Goal: Communication & Community: Answer question/provide support

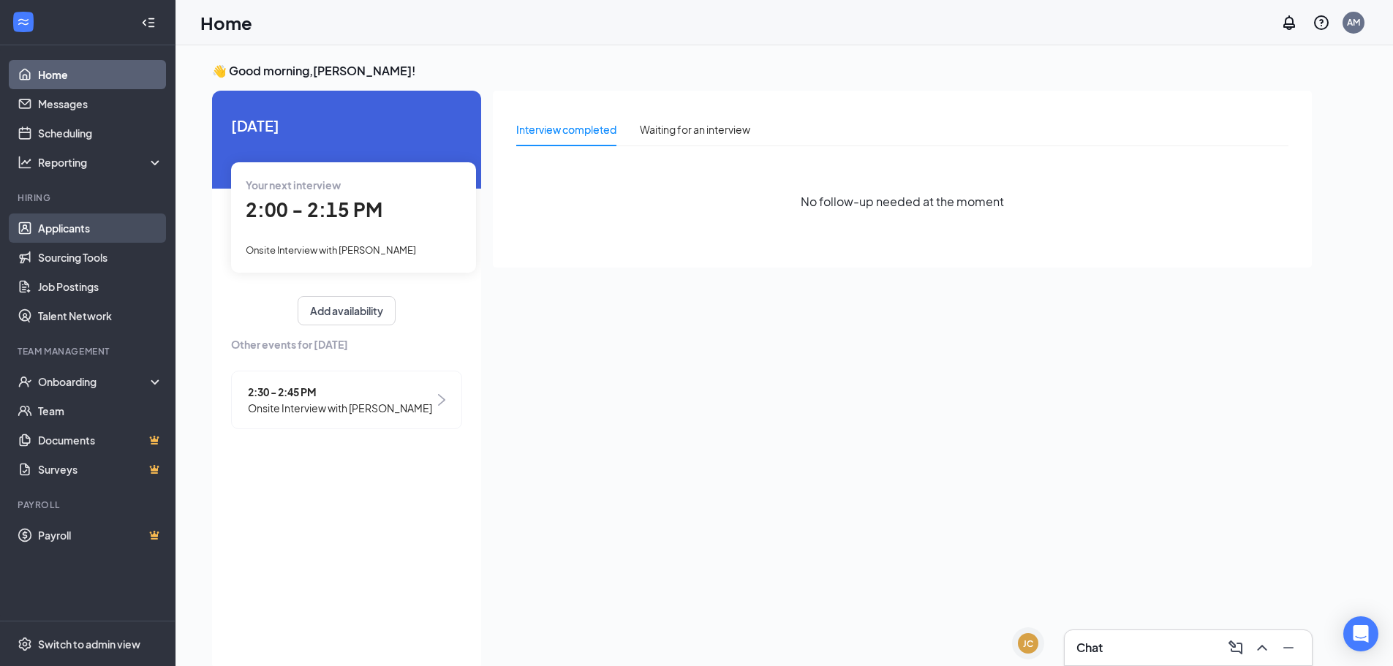
click at [113, 221] on link "Applicants" at bounding box center [100, 228] width 125 height 29
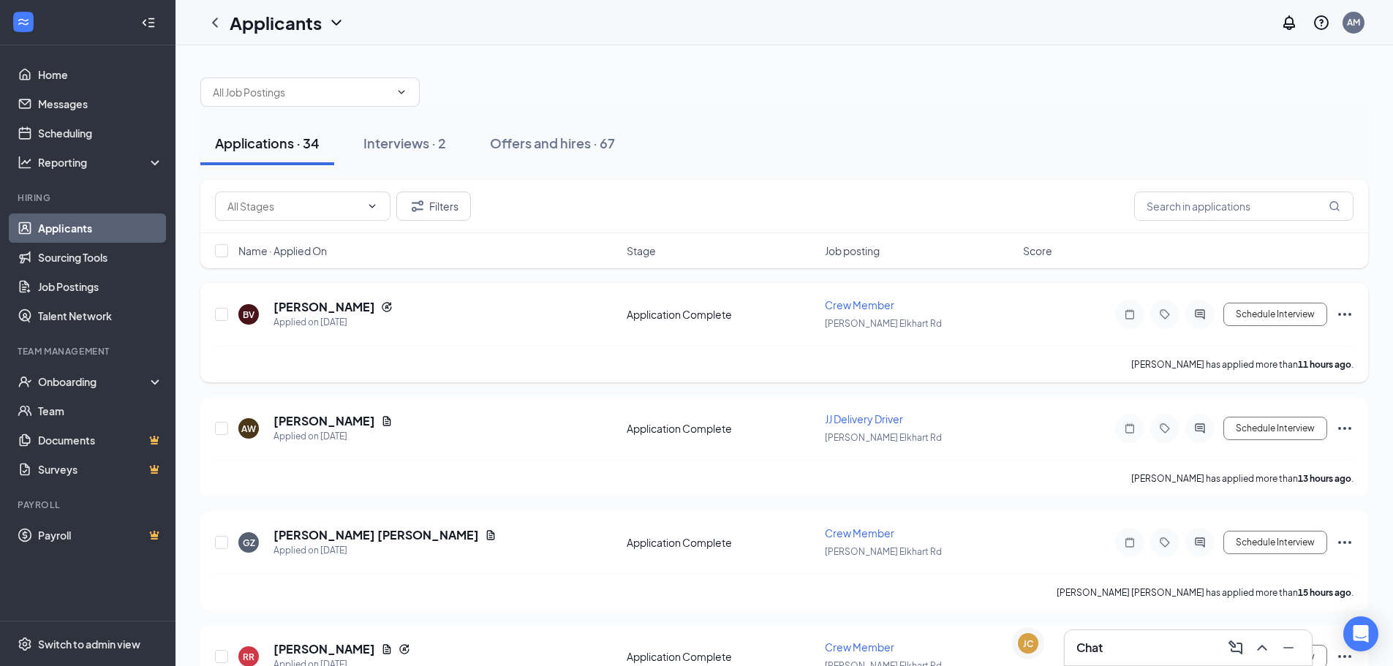
click at [1343, 316] on icon "Ellipses" at bounding box center [1345, 315] width 18 height 18
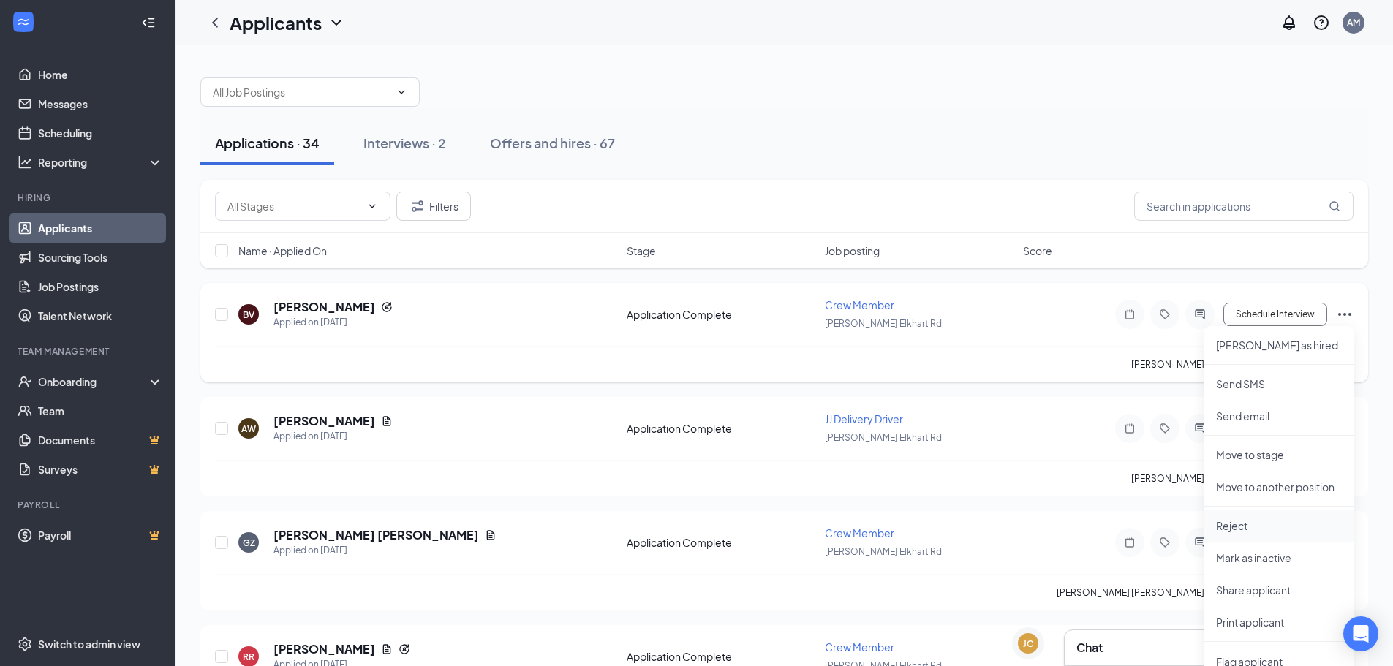
click at [1245, 528] on p "Reject" at bounding box center [1279, 526] width 126 height 15
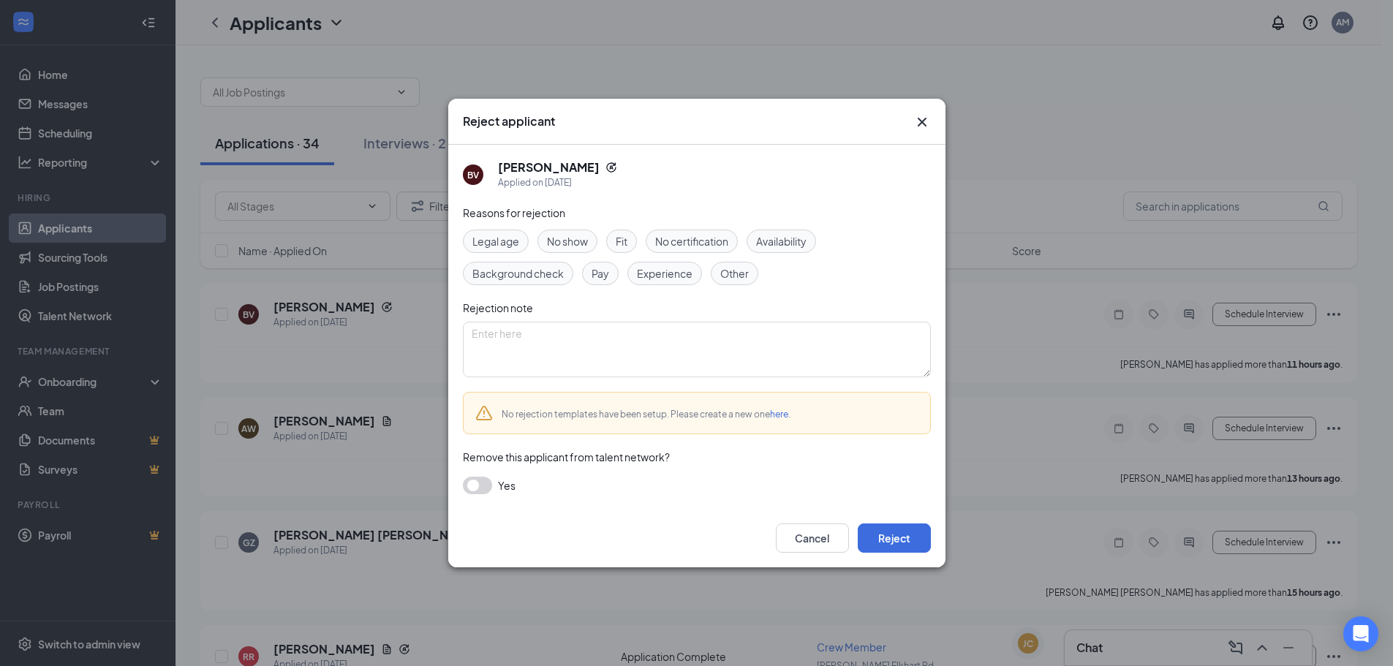
click at [476, 489] on button "button" at bounding box center [477, 486] width 29 height 18
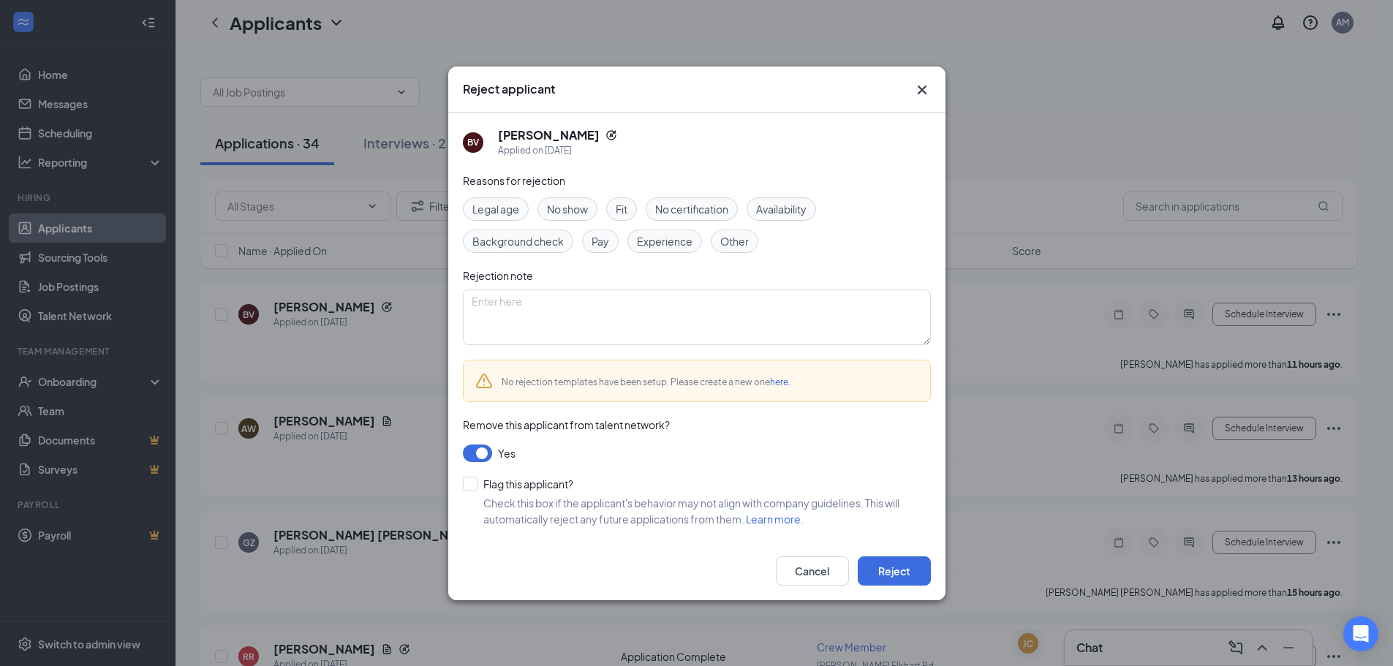
click at [486, 450] on button "button" at bounding box center [477, 454] width 29 height 18
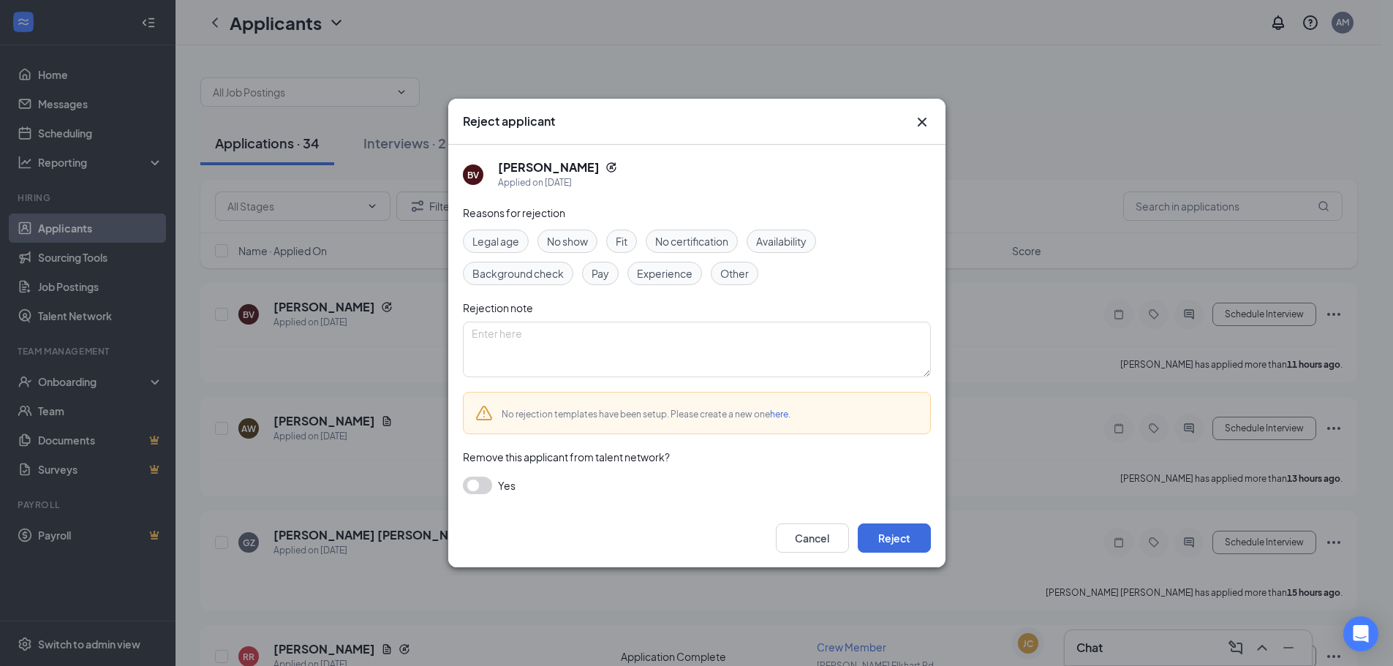
click at [628, 234] on span "Fit" at bounding box center [622, 241] width 12 height 16
click at [894, 530] on button "Reject" at bounding box center [894, 538] width 73 height 29
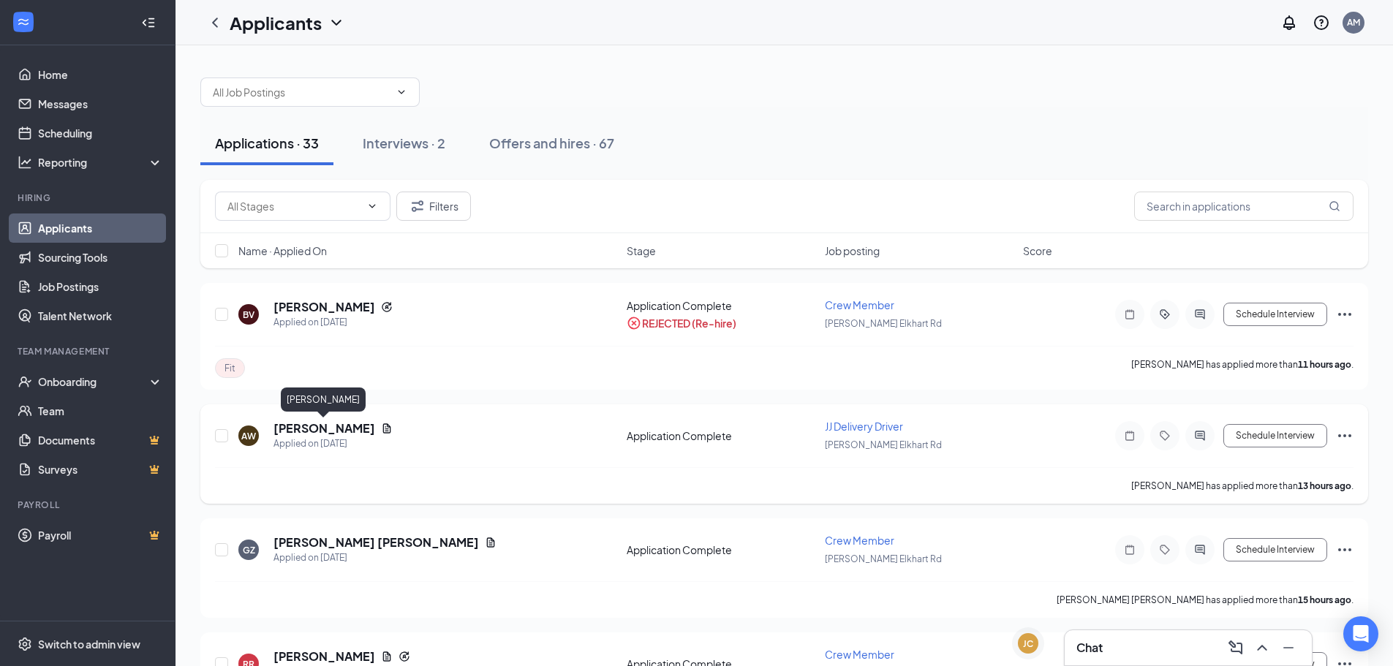
click at [355, 428] on h5 "[PERSON_NAME]" at bounding box center [325, 429] width 102 height 16
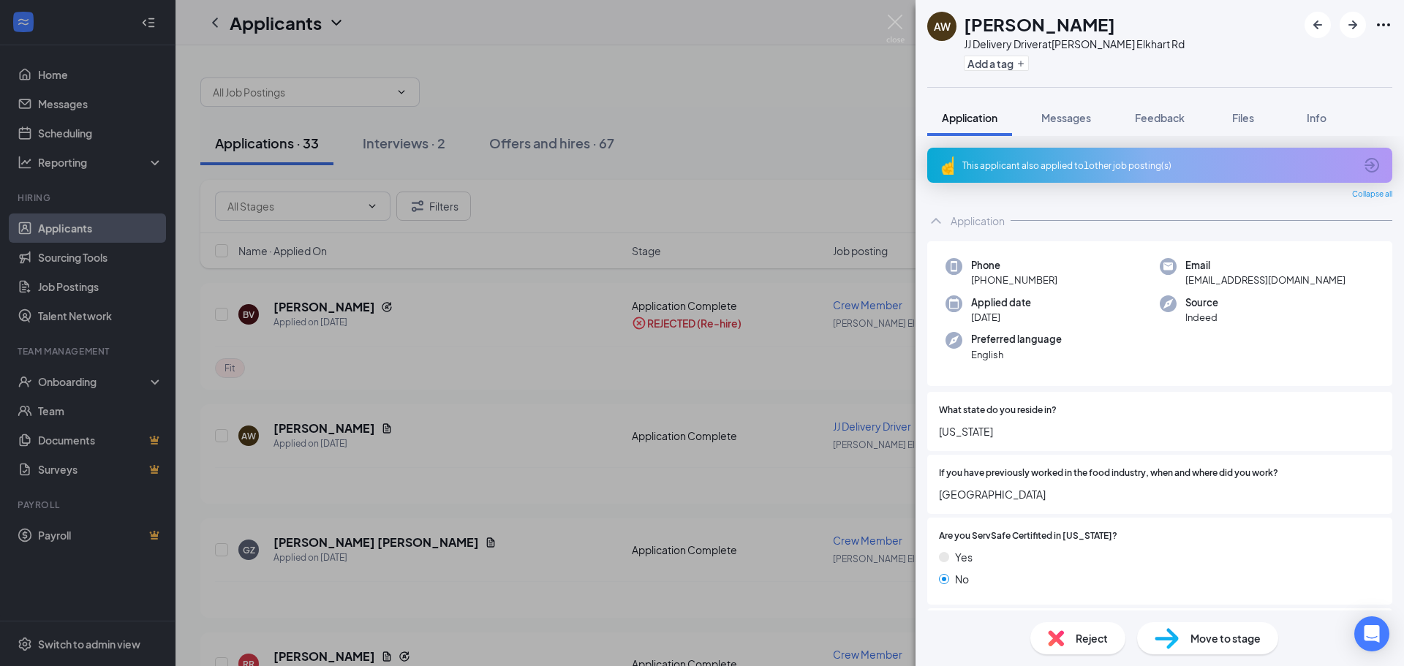
click at [1171, 157] on div "This applicant also applied to 1 other job posting(s)" at bounding box center [1159, 165] width 465 height 35
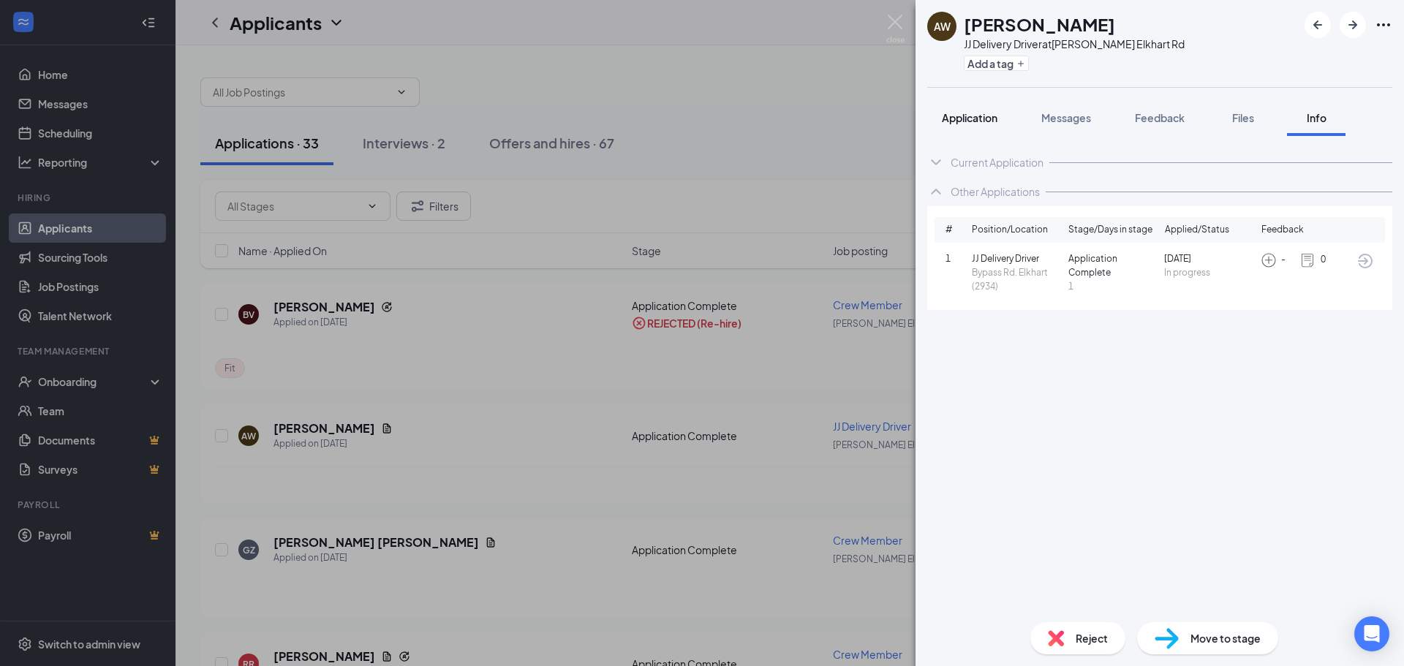
click at [942, 108] on button "Application" at bounding box center [969, 117] width 85 height 37
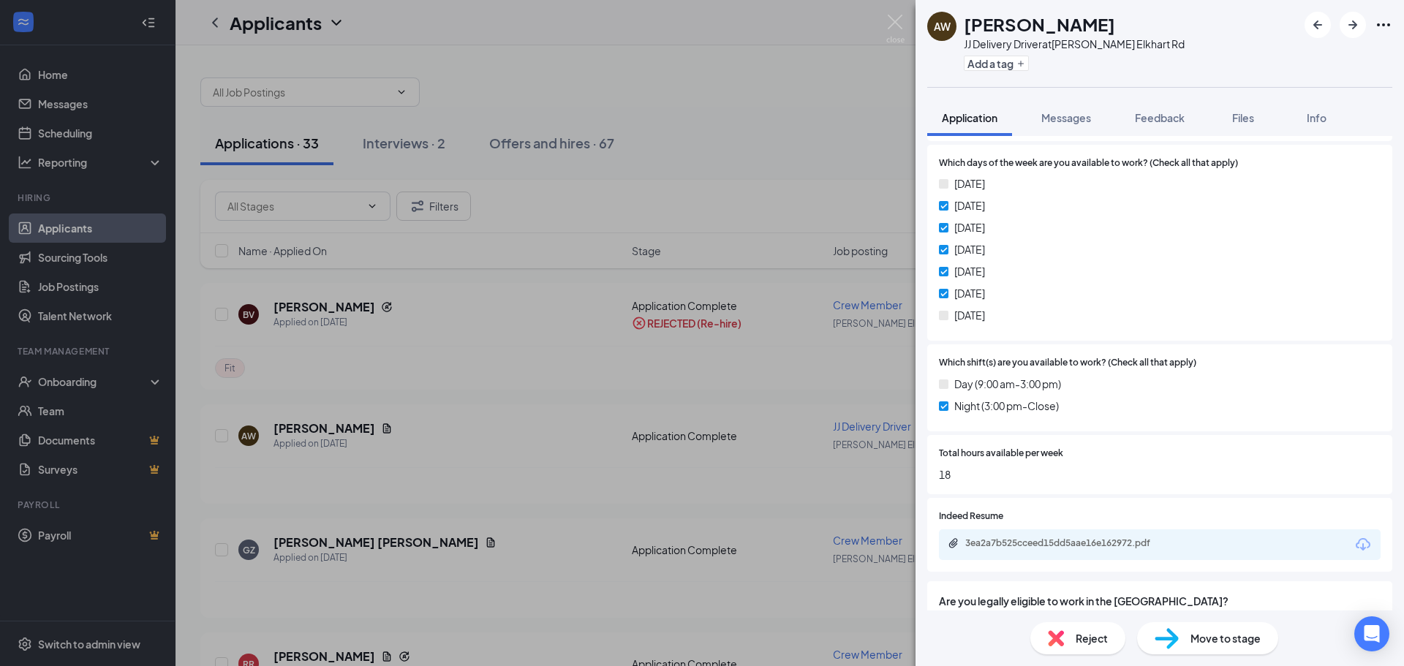
scroll to position [640, 0]
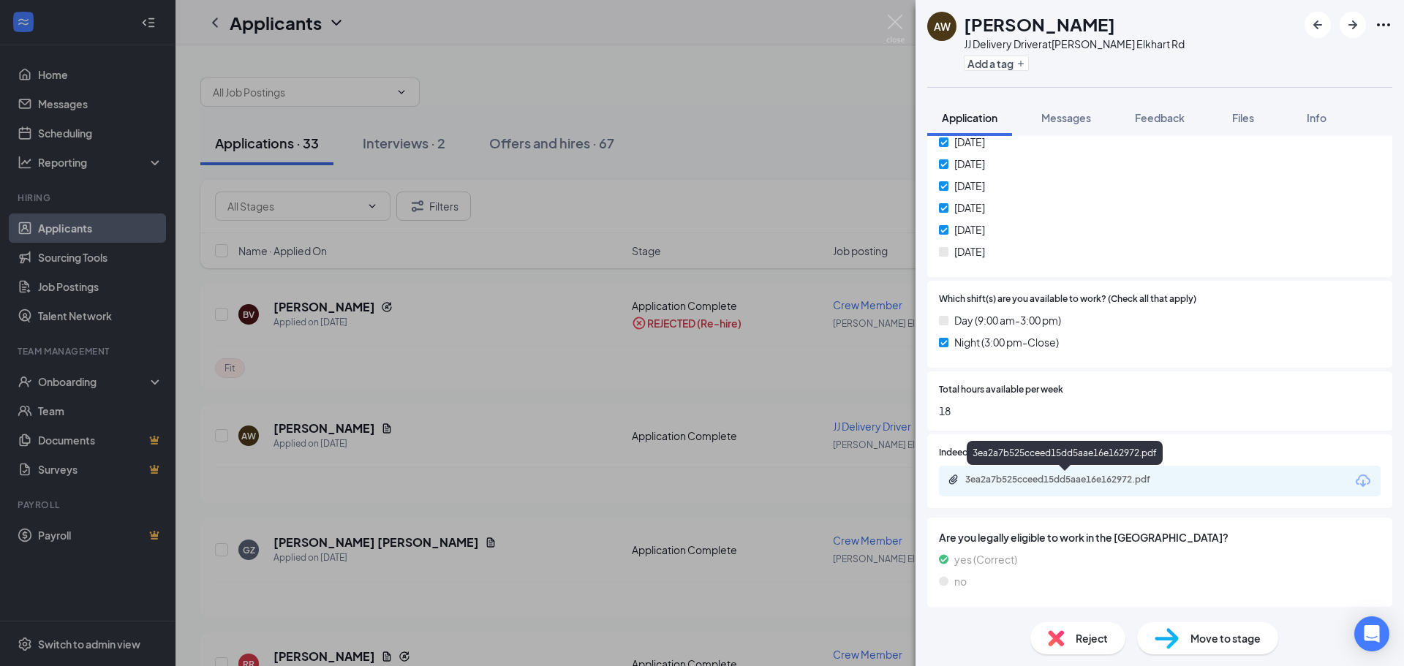
click at [1019, 485] on div "3ea2a7b525cceed15dd5aae16e162972.pdf" at bounding box center [1067, 480] width 205 height 12
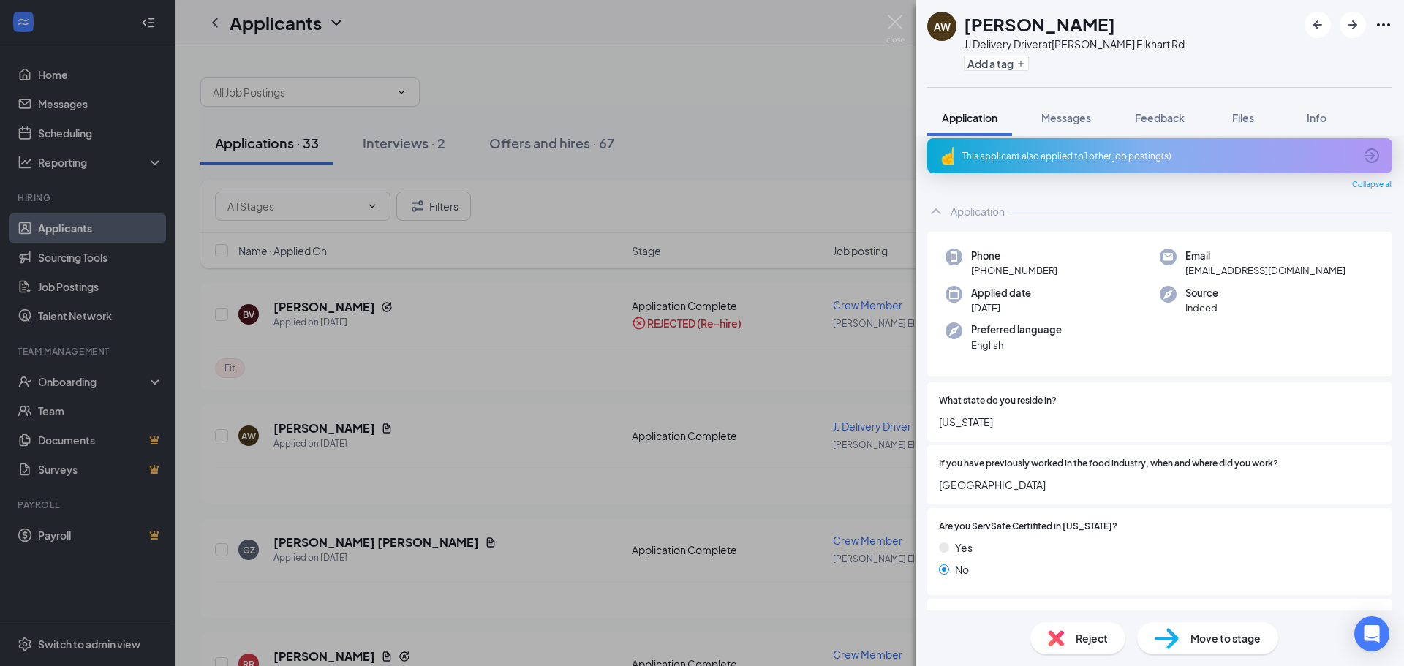
scroll to position [0, 0]
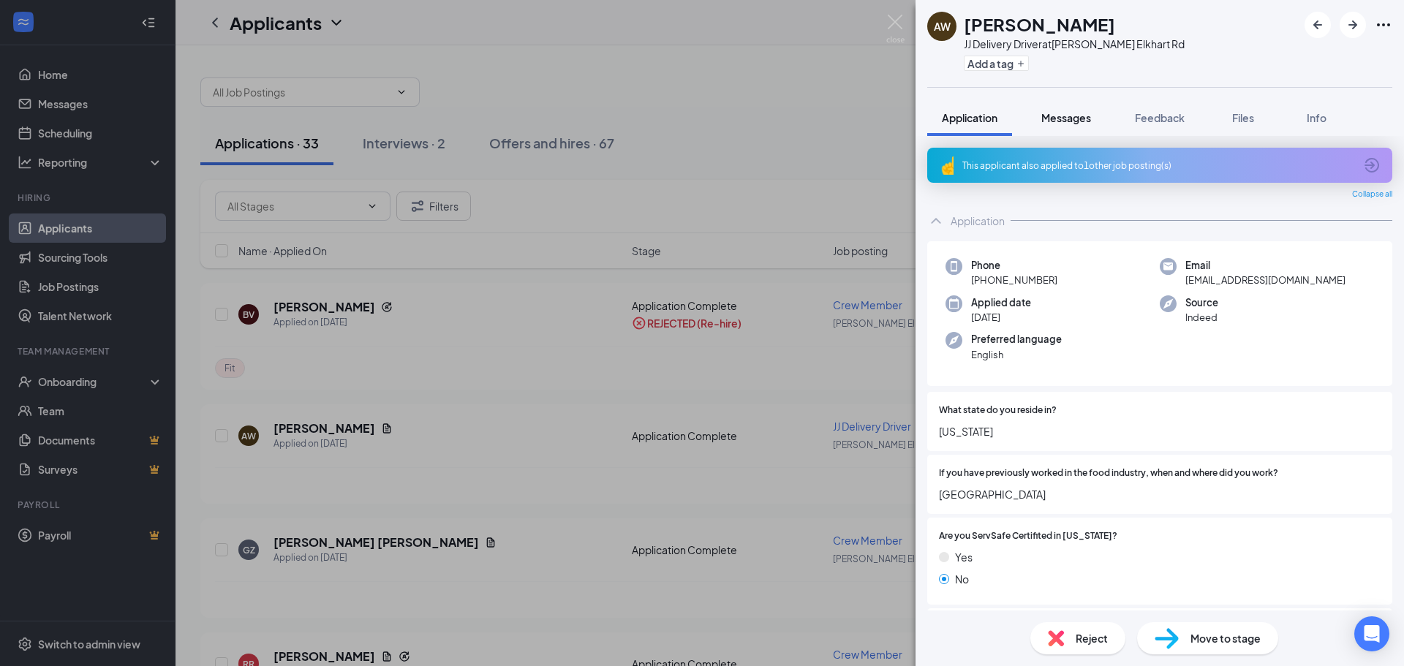
click at [1080, 114] on span "Messages" at bounding box center [1067, 117] width 50 height 13
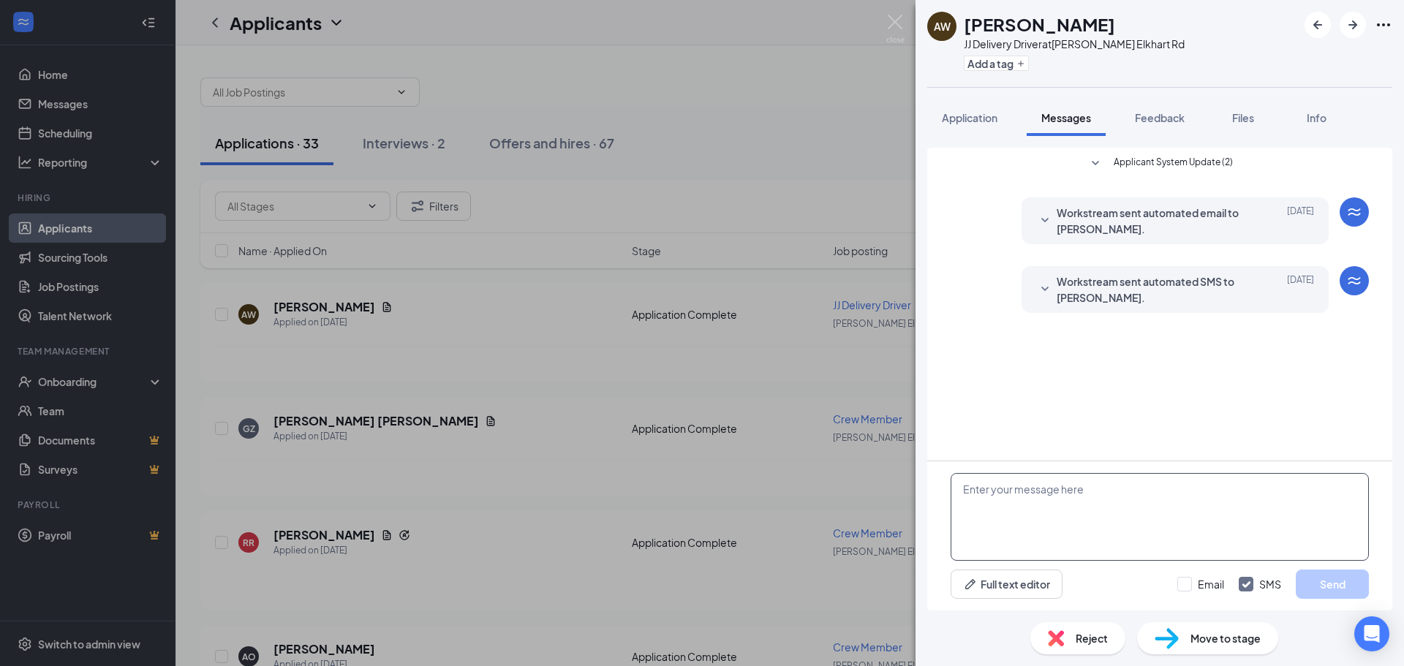
click at [1111, 489] on textarea at bounding box center [1160, 517] width 418 height 88
type textarea "h"
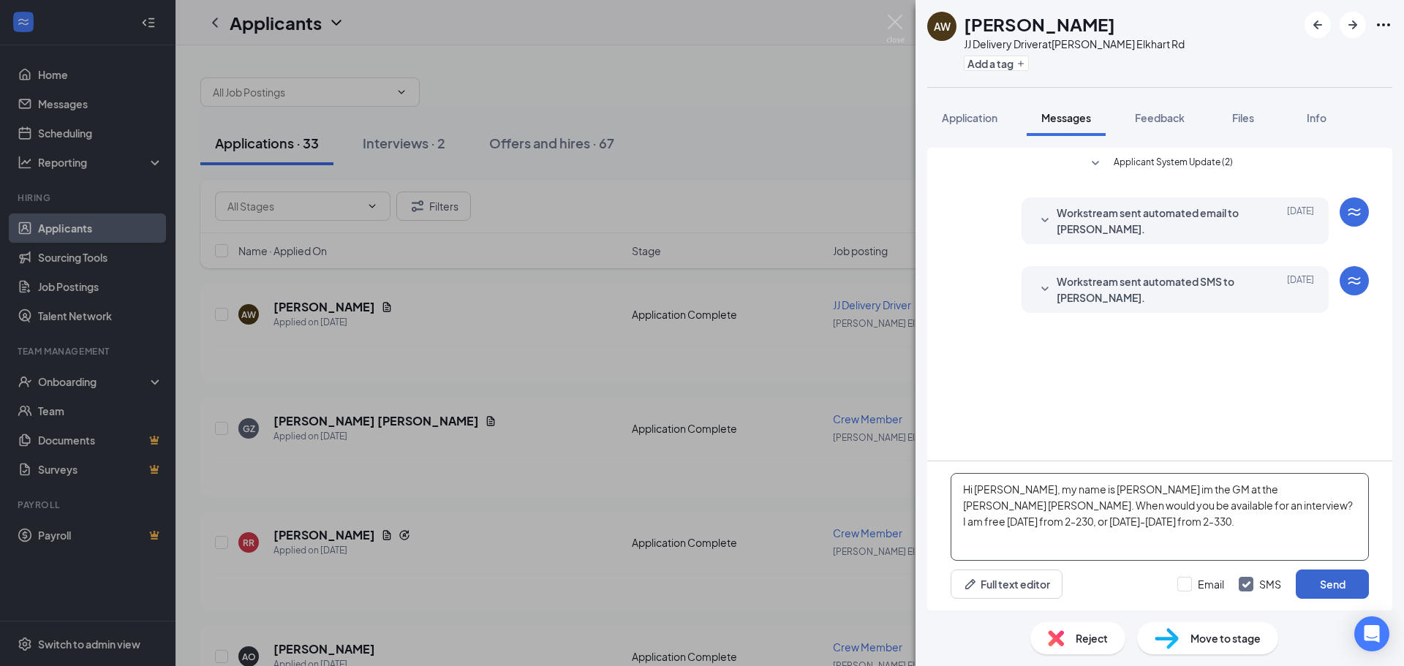
type textarea "Hi [PERSON_NAME], my name is [PERSON_NAME] im the GM at the [PERSON_NAME] [PERS…"
click at [1322, 575] on button "Send" at bounding box center [1332, 584] width 73 height 29
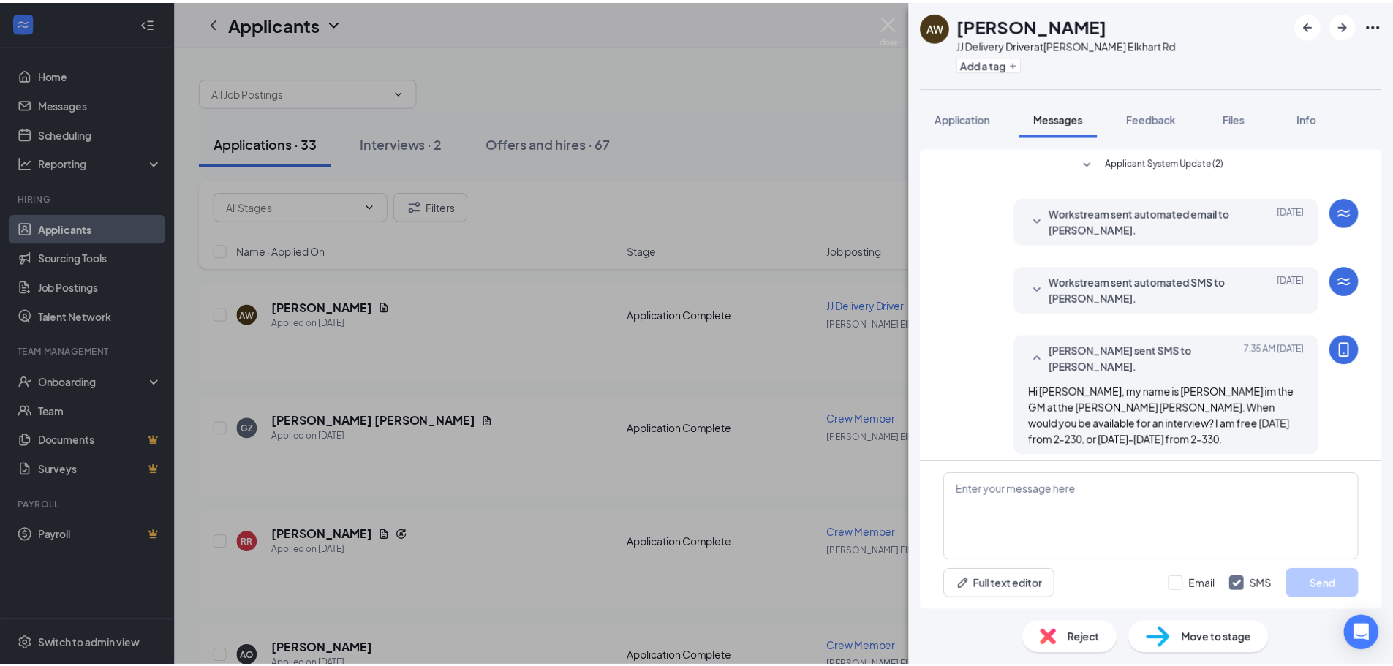
scroll to position [9, 0]
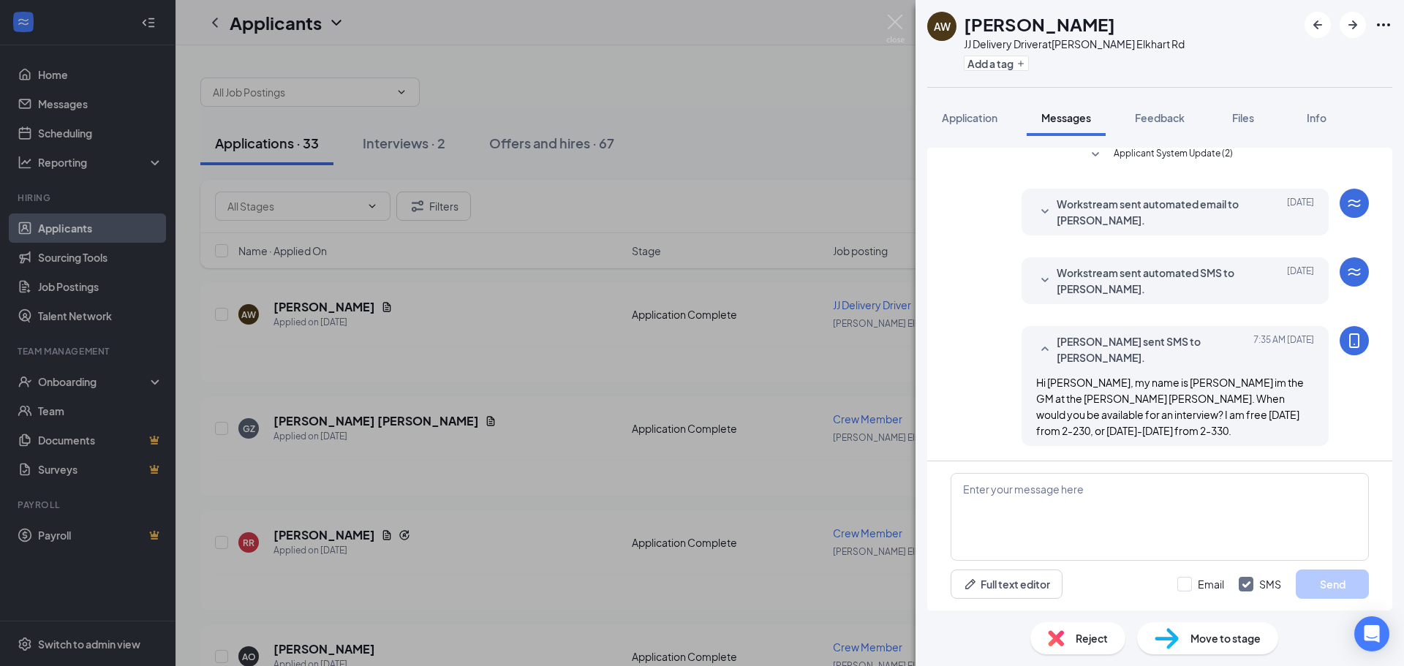
click at [808, 143] on div "[PERSON_NAME] [PERSON_NAME] Delivery Driver at [GEOGRAPHIC_DATA] Elkhart Rd Add…" at bounding box center [702, 333] width 1404 height 666
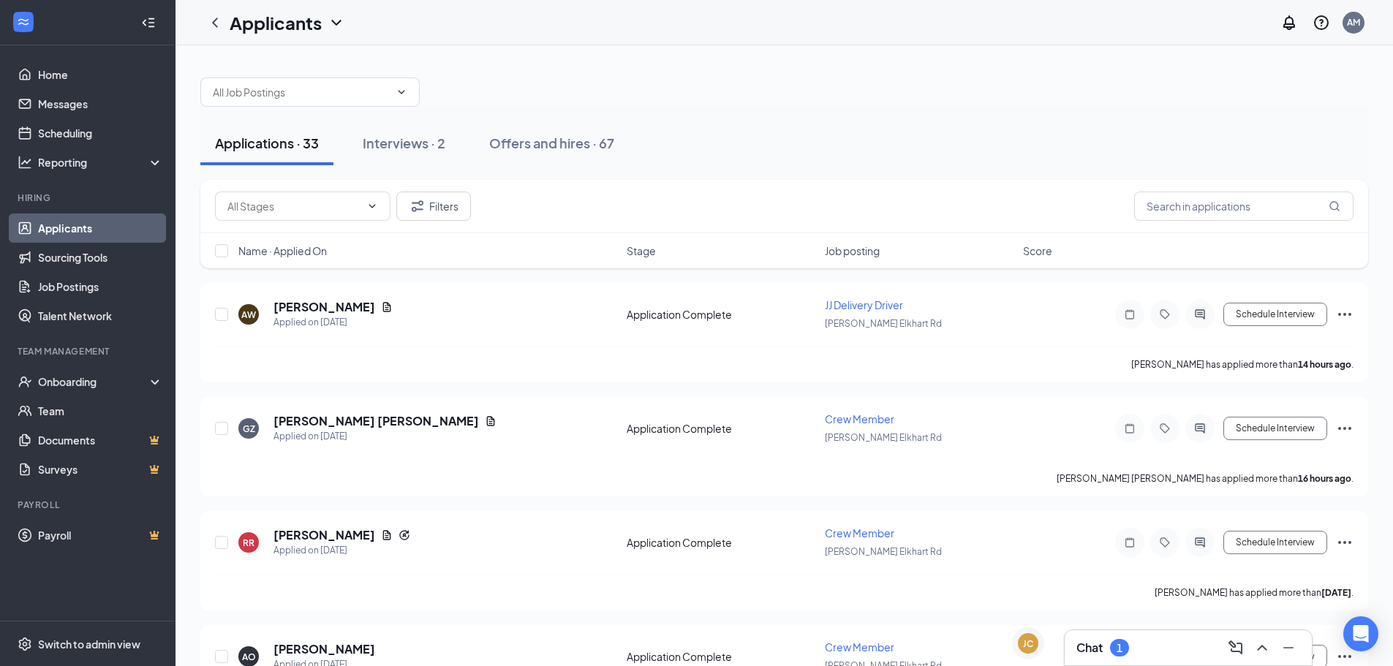
click at [1109, 656] on div "Chat 1" at bounding box center [1103, 648] width 53 height 18
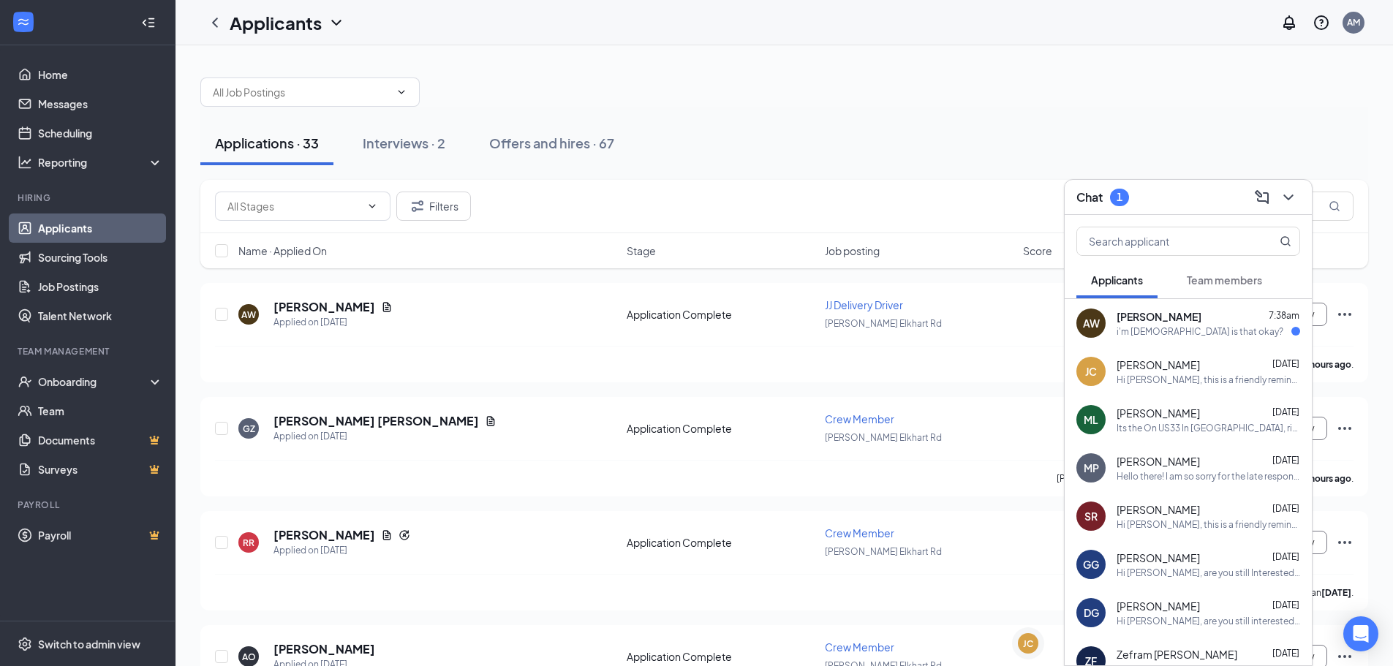
click at [1178, 332] on div "i'm [DEMOGRAPHIC_DATA] is that okay?" at bounding box center [1200, 331] width 167 height 12
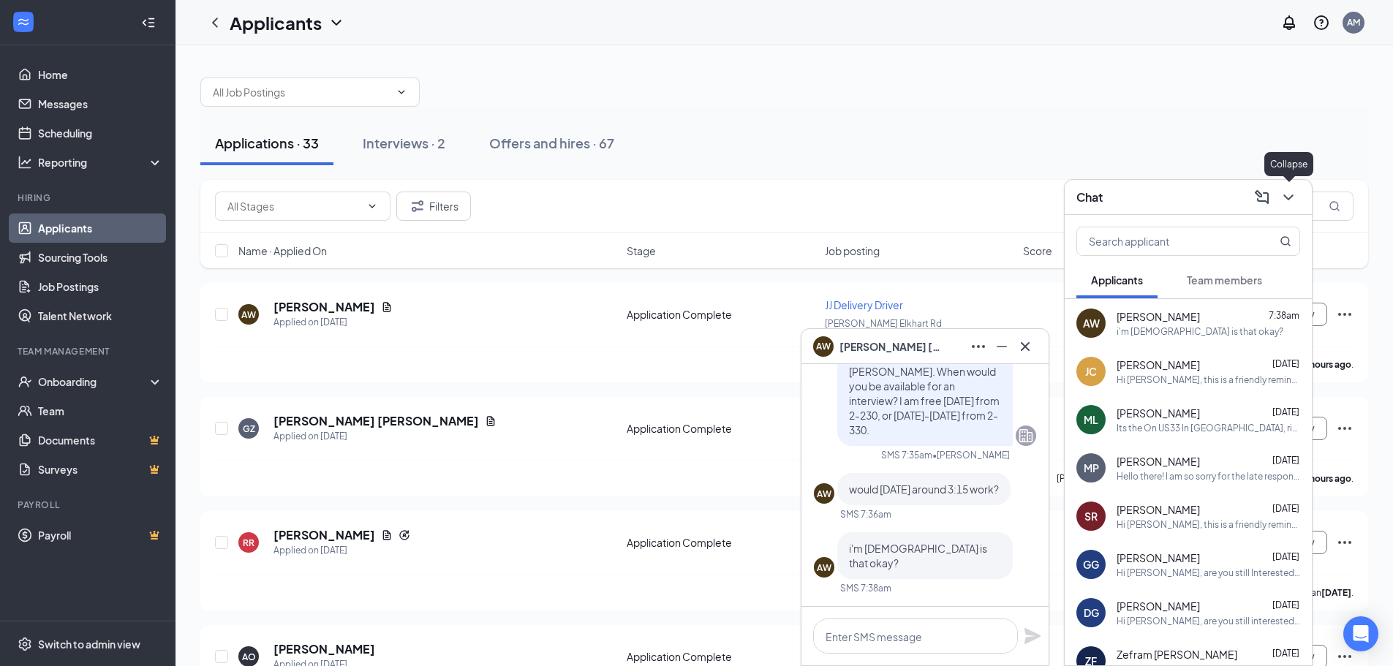
click at [1296, 203] on icon "ChevronDown" at bounding box center [1289, 198] width 18 height 18
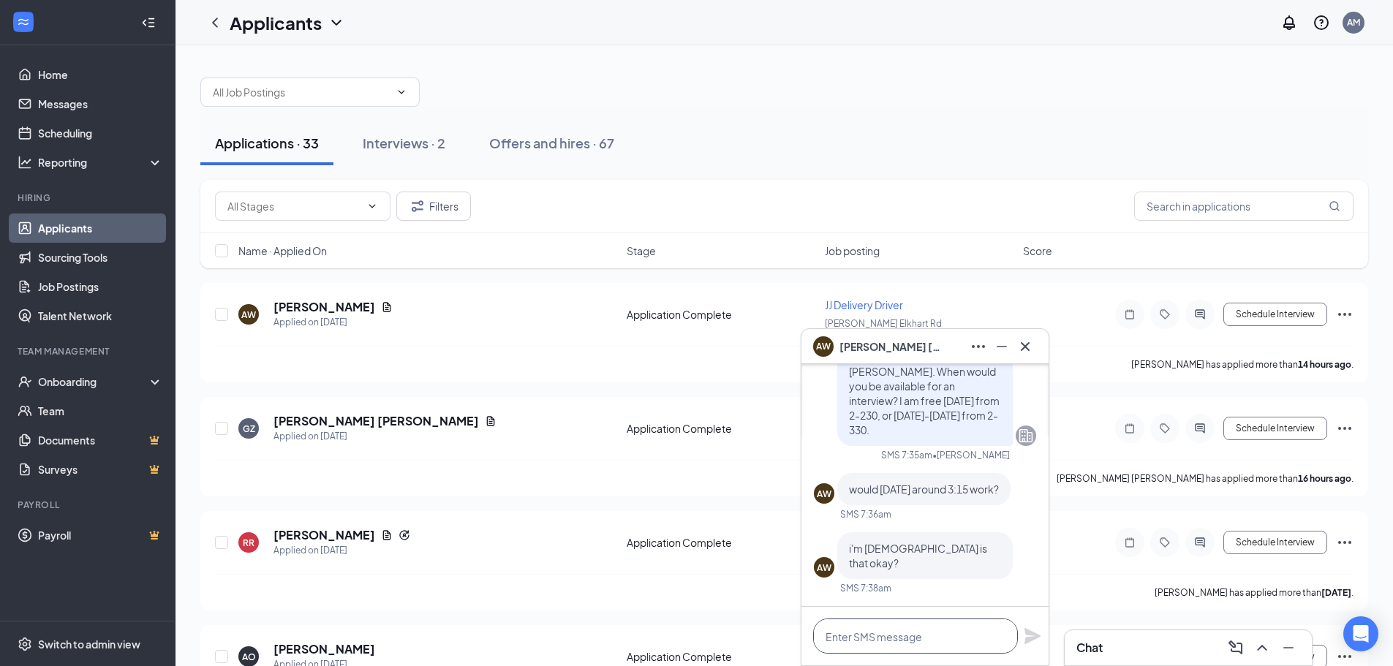
click at [858, 642] on textarea at bounding box center [915, 636] width 205 height 35
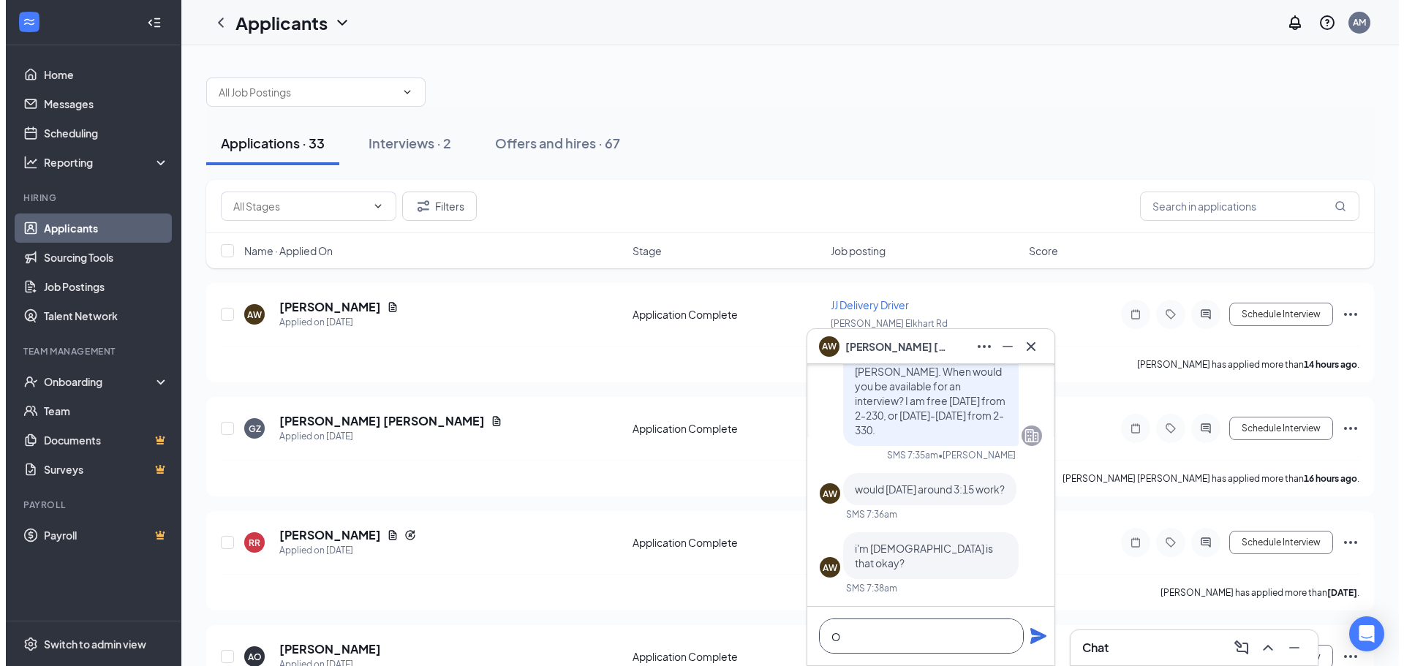
scroll to position [1, 0]
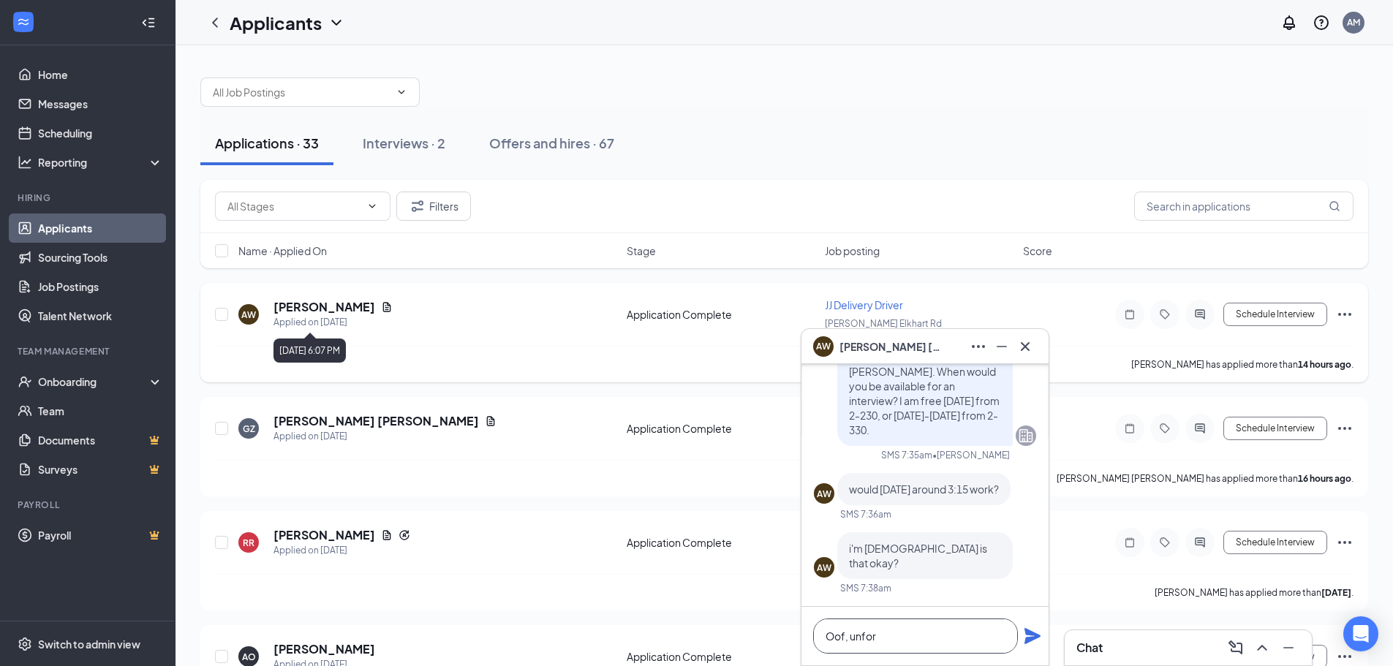
type textarea "Oof, unfor"
click at [340, 305] on h5 "[PERSON_NAME]" at bounding box center [325, 307] width 102 height 16
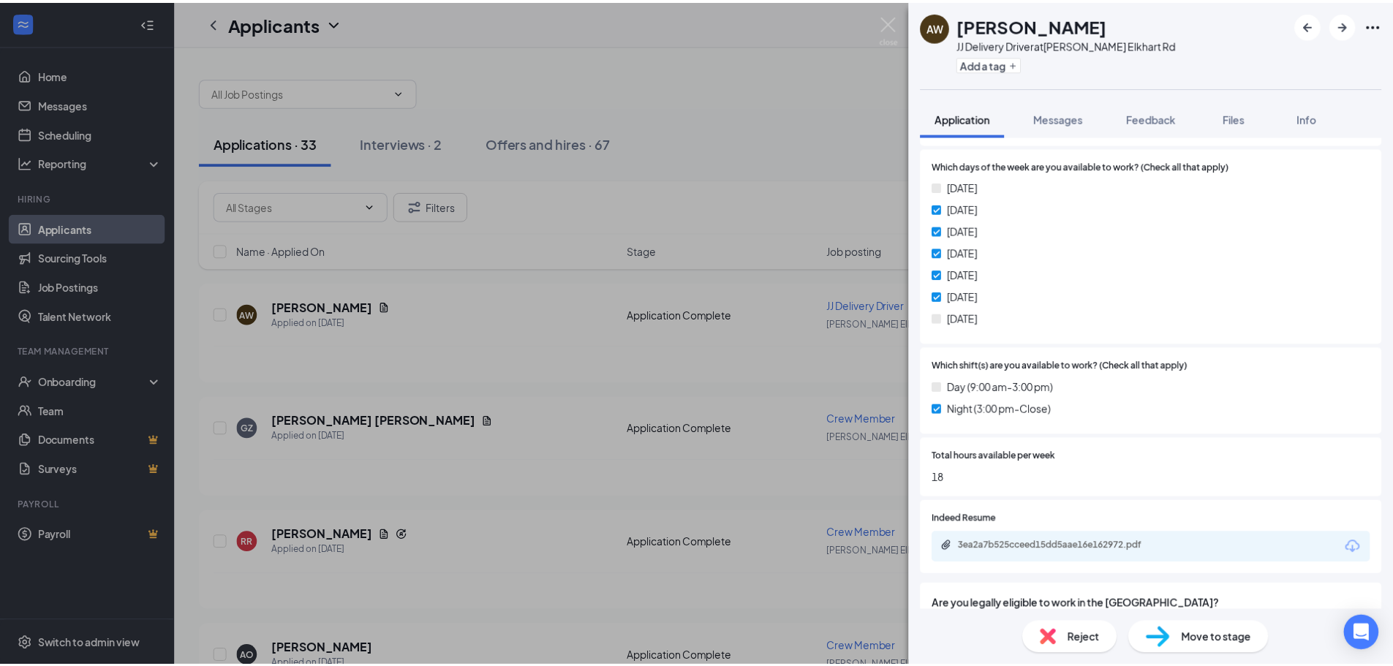
scroll to position [585, 0]
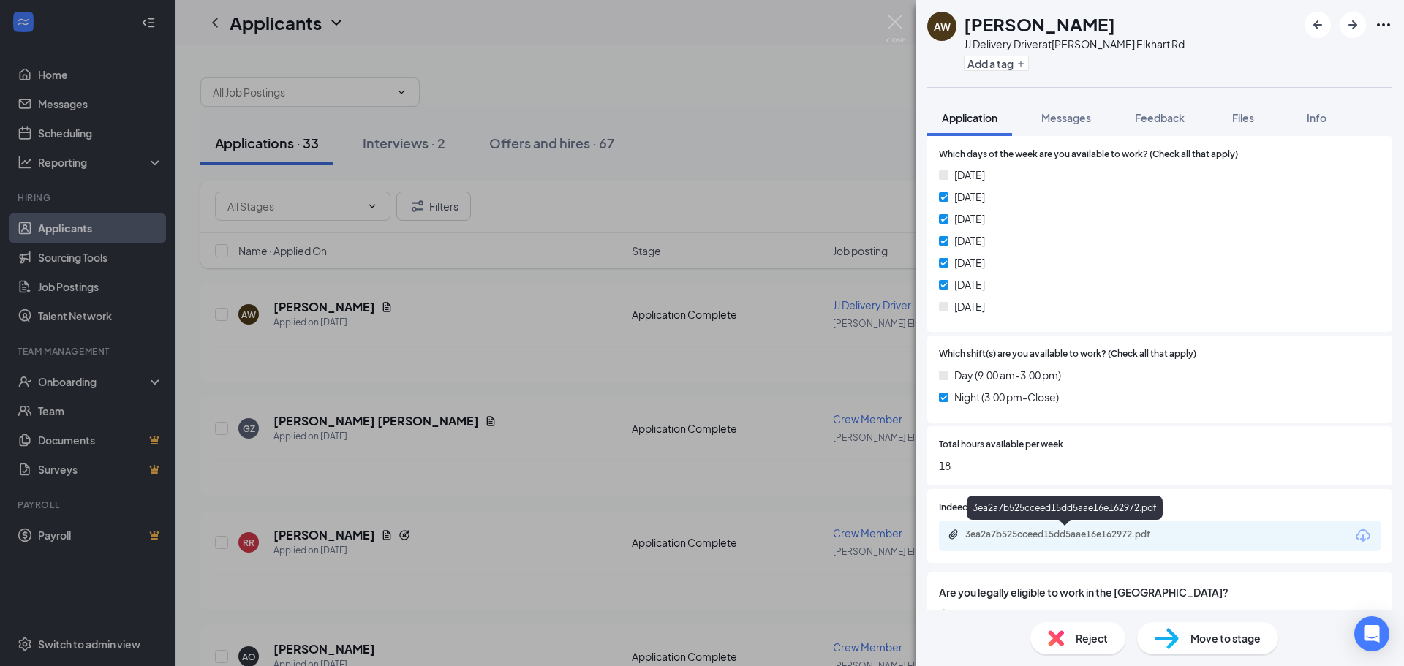
click at [1074, 537] on div "3ea2a7b525cceed15dd5aae16e162972.pdf" at bounding box center [1067, 535] width 205 height 12
click at [798, 190] on div "[PERSON_NAME] [PERSON_NAME] Delivery Driver at [GEOGRAPHIC_DATA] Elkhart Rd Add…" at bounding box center [702, 333] width 1404 height 666
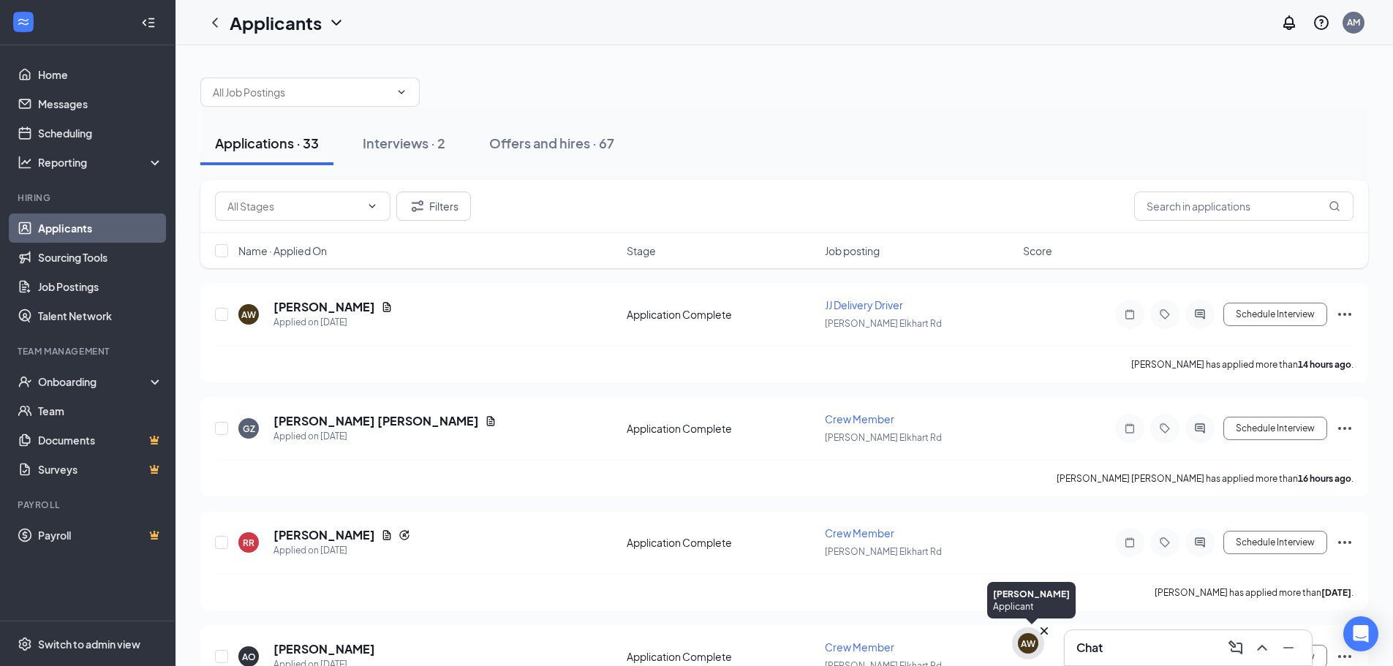
click at [1023, 653] on div "AW" at bounding box center [1028, 644] width 32 height 32
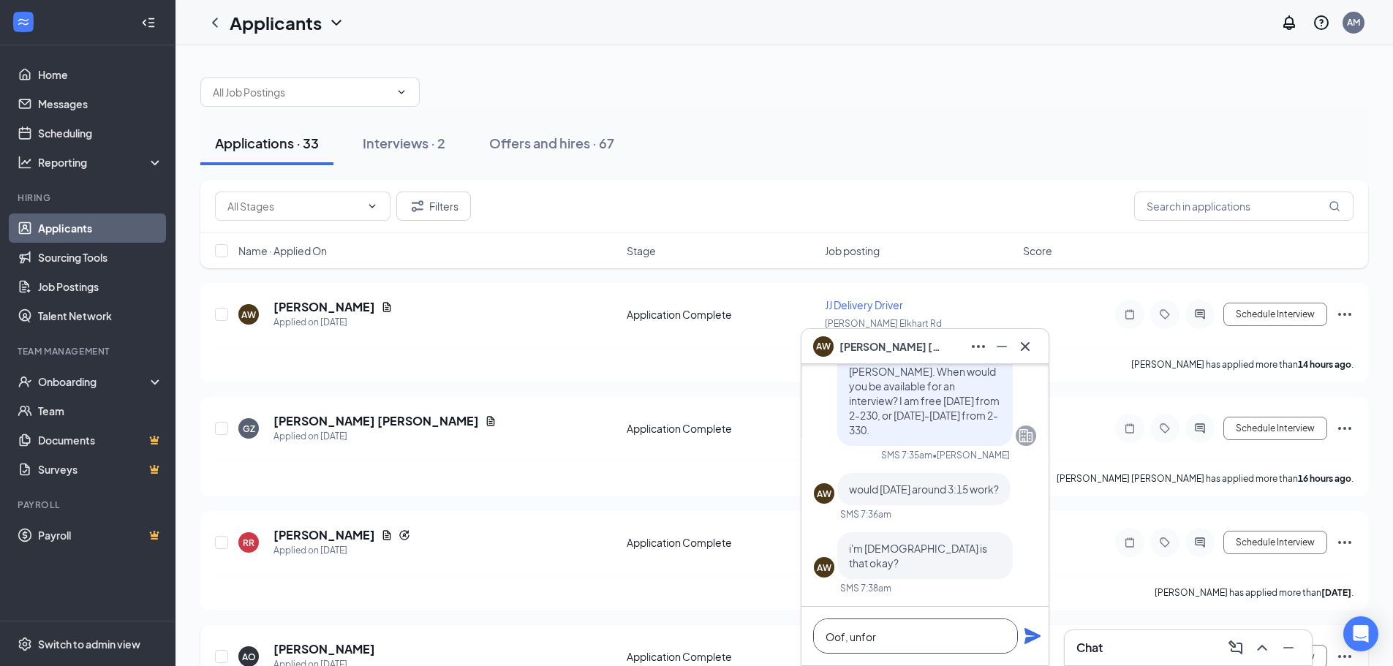
scroll to position [1, 0]
drag, startPoint x: 818, startPoint y: 644, endPoint x: 755, endPoint y: 652, distance: 63.5
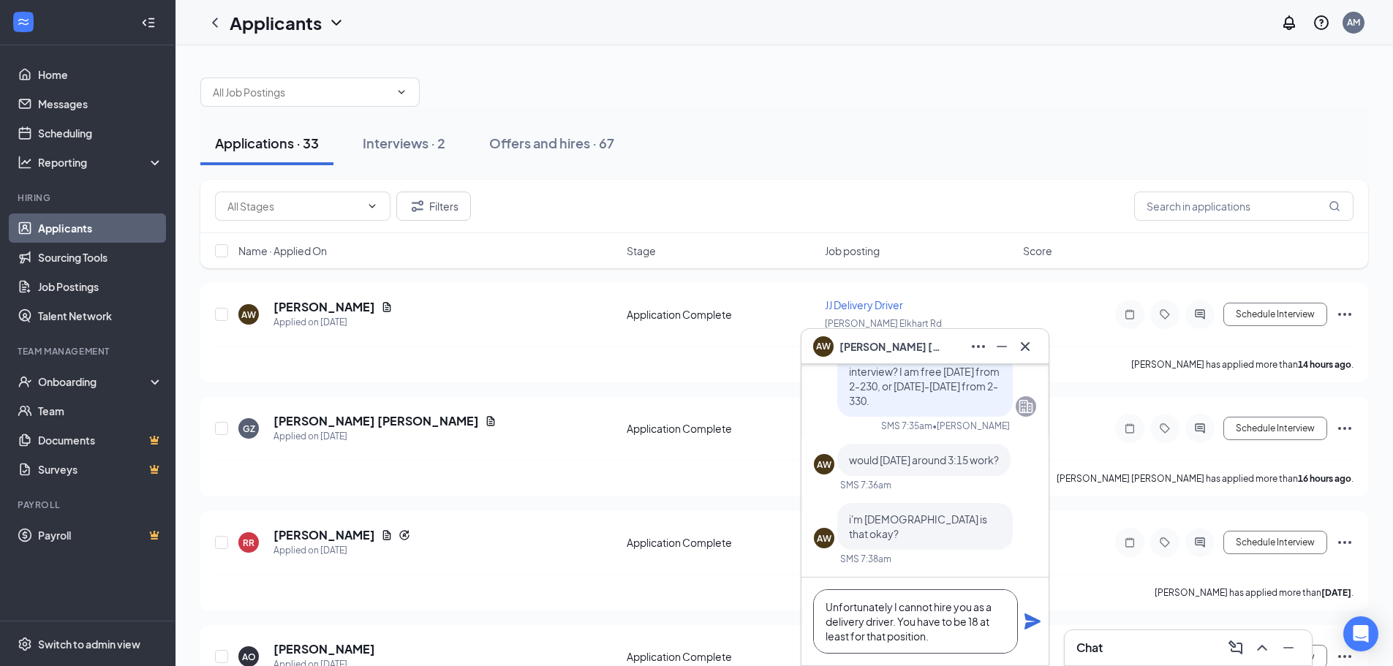
click at [893, 623] on textarea "Unfortunately I cannot hire you as a delivery driver. You have to be 18 at leas…" at bounding box center [915, 622] width 205 height 64
click at [1006, 617] on textarea "Unfortunately I cannot hire you as a delivery driver then. You have to be 18 at…" at bounding box center [915, 622] width 205 height 64
click at [849, 641] on textarea "Unfortunately I cannot hire you as a delivery driver then. You have to be at le…" at bounding box center [915, 622] width 205 height 64
type textarea "Unfortunately I cannot hire you as a delivery driver then. You have to be at le…"
click at [1036, 624] on icon "Plane" at bounding box center [1033, 622] width 16 height 16
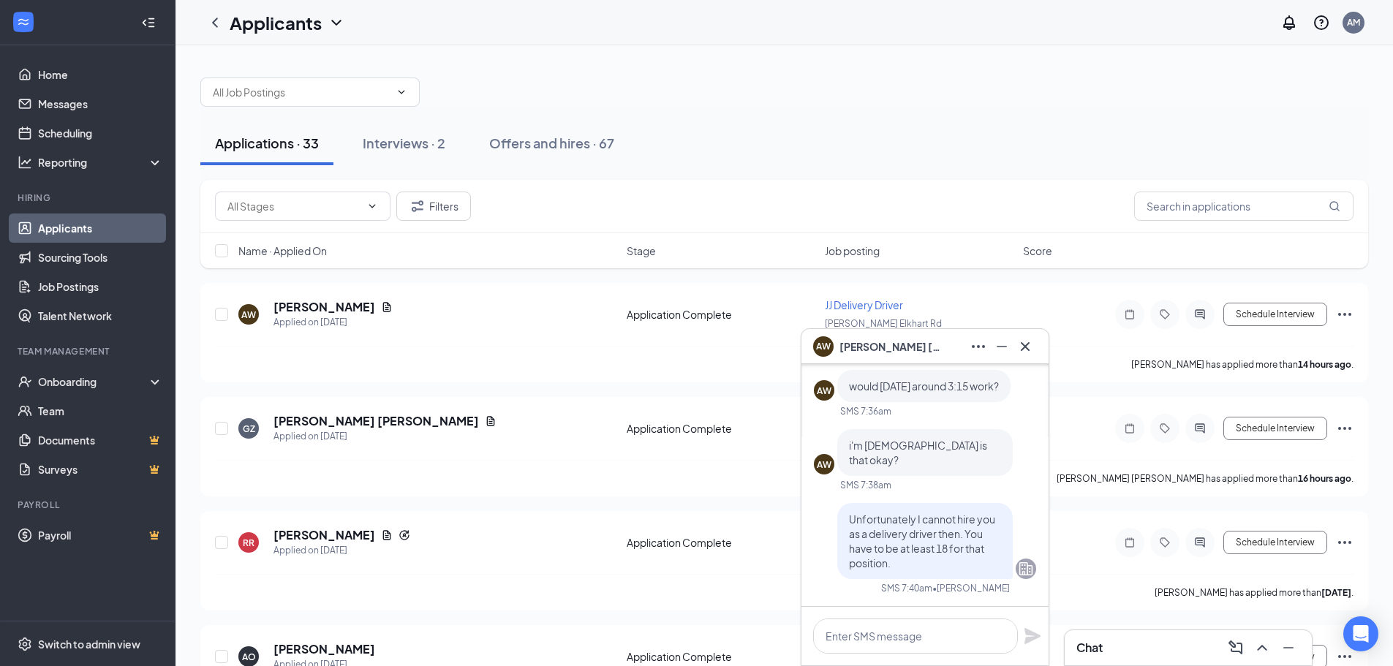
scroll to position [0, 0]
